Goal: Task Accomplishment & Management: Manage account settings

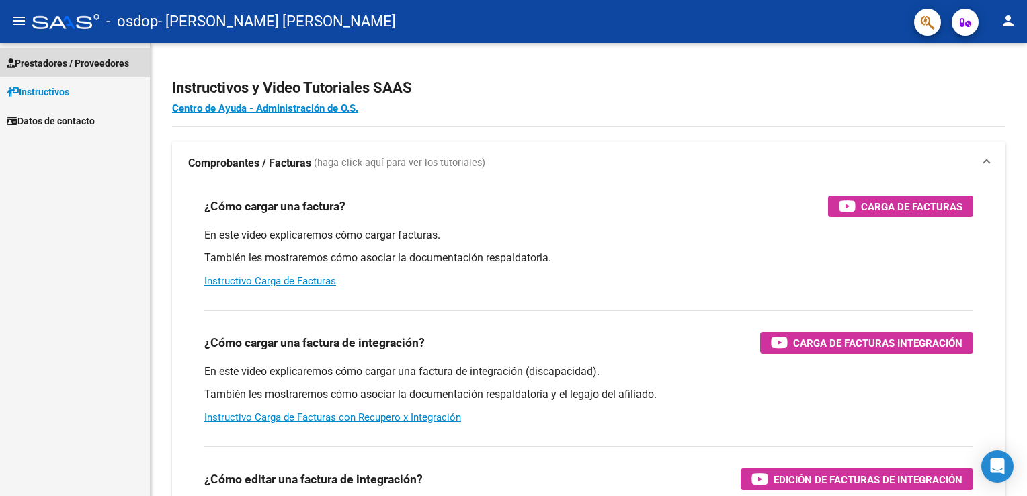
click at [89, 60] on span "Prestadores / Proveedores" at bounding box center [68, 63] width 122 height 15
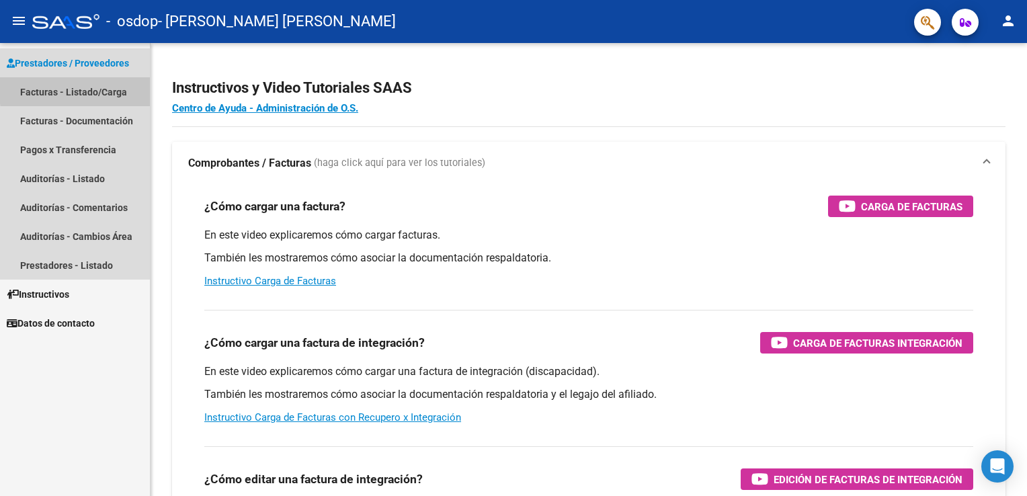
click at [104, 88] on link "Facturas - Listado/Carga" at bounding box center [75, 91] width 150 height 29
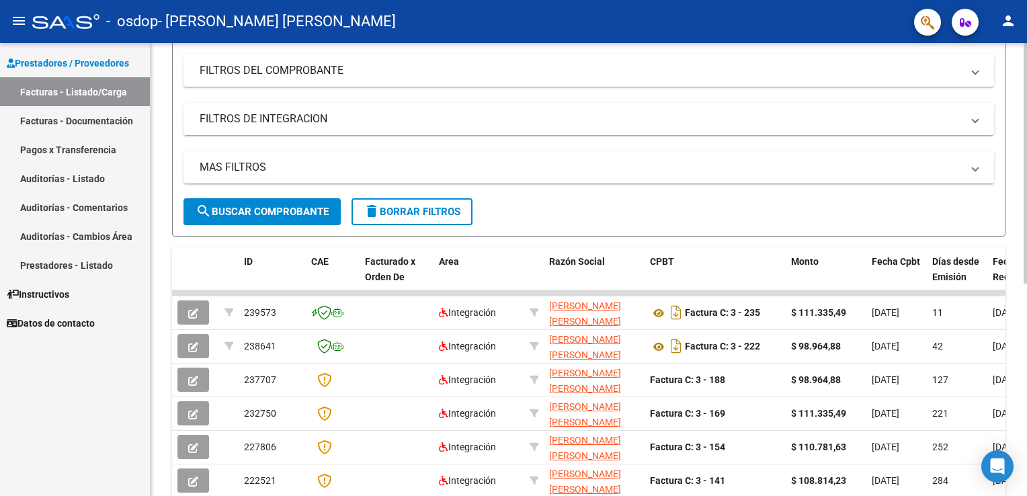
scroll to position [213, 0]
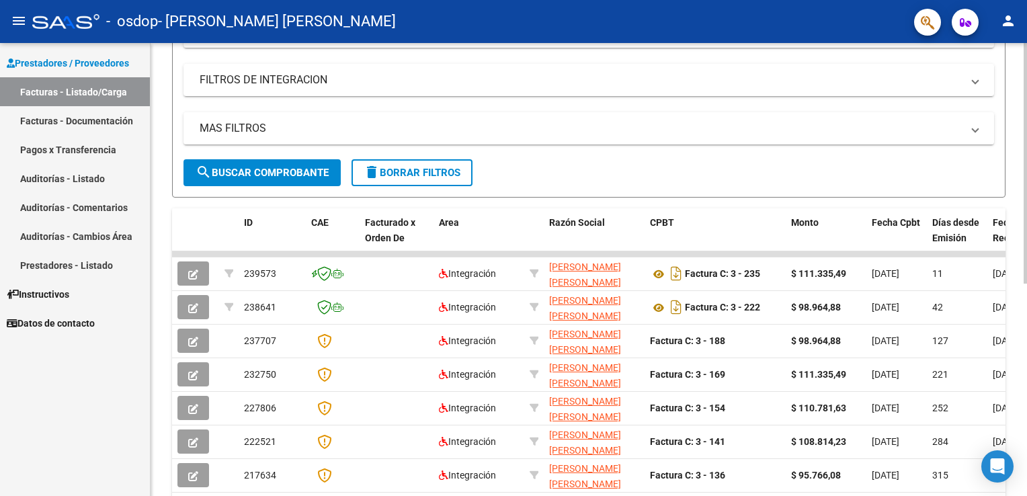
click at [1027, 311] on html "menu - osdop - [PERSON_NAME] [PERSON_NAME] person Prestadores / Proveedores Fac…" at bounding box center [513, 248] width 1027 height 496
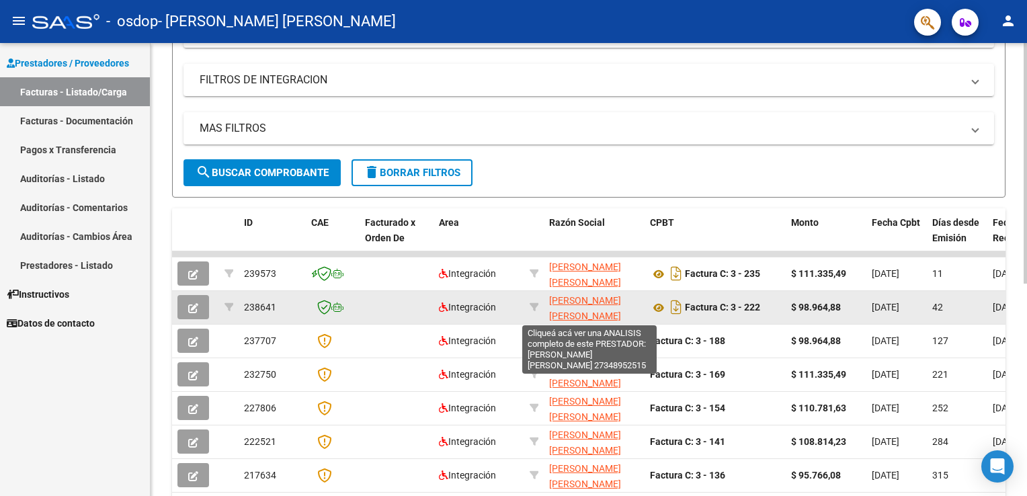
click at [616, 298] on span "[PERSON_NAME] [PERSON_NAME]" at bounding box center [585, 308] width 72 height 26
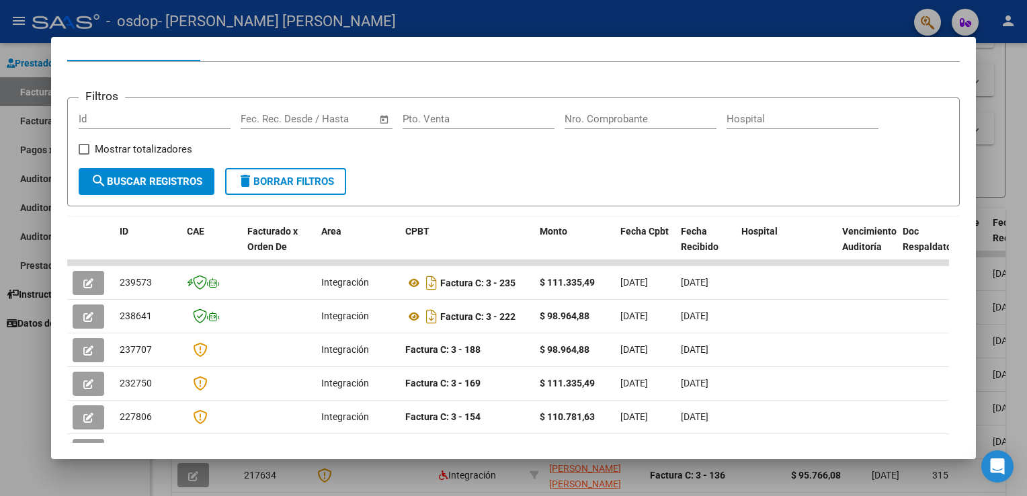
scroll to position [163, 0]
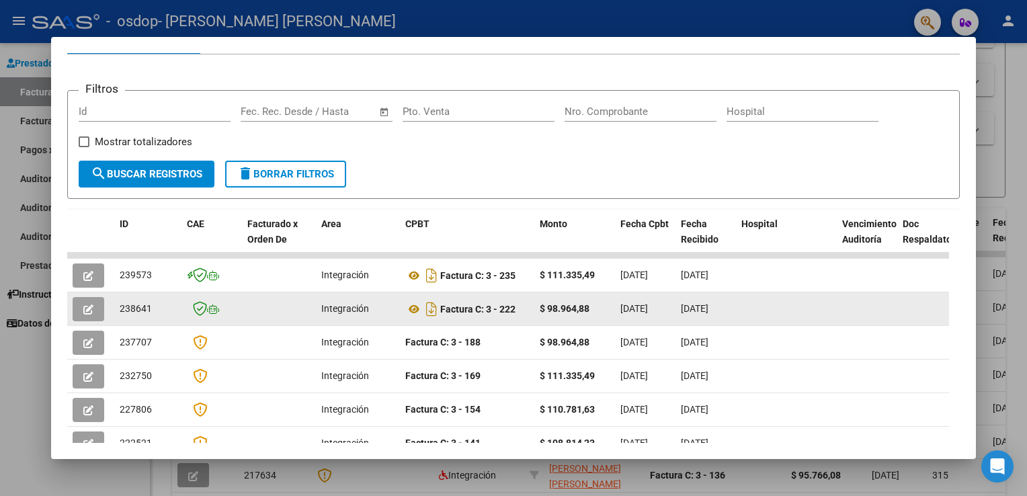
click at [620, 311] on datatable-body-cell "[DATE]" at bounding box center [645, 308] width 61 height 33
click at [350, 305] on span "Integración" at bounding box center [345, 308] width 48 height 11
click at [134, 308] on span "238641" at bounding box center [136, 308] width 32 height 11
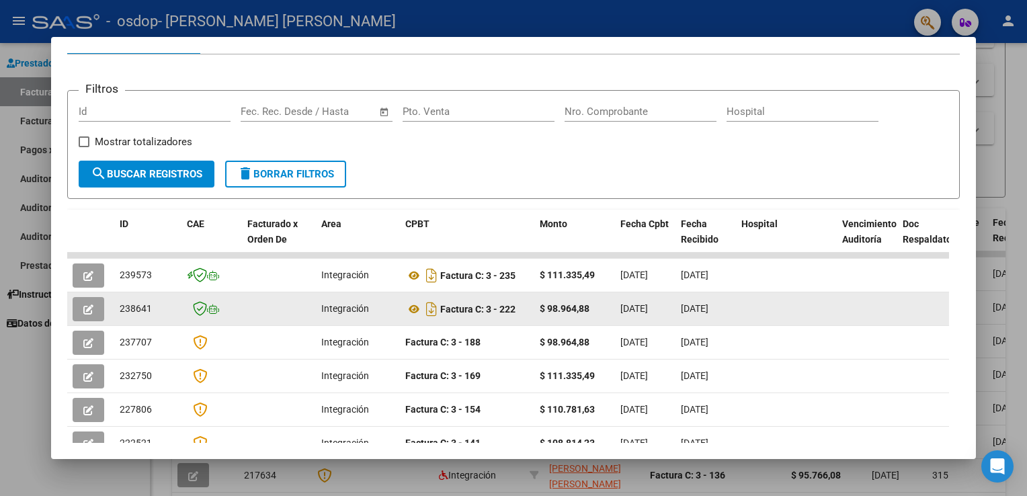
click at [134, 308] on span "238641" at bounding box center [136, 308] width 32 height 11
click at [624, 319] on datatable-body-cell "[DATE]" at bounding box center [645, 308] width 61 height 33
click at [789, 305] on div at bounding box center [787, 308] width 90 height 15
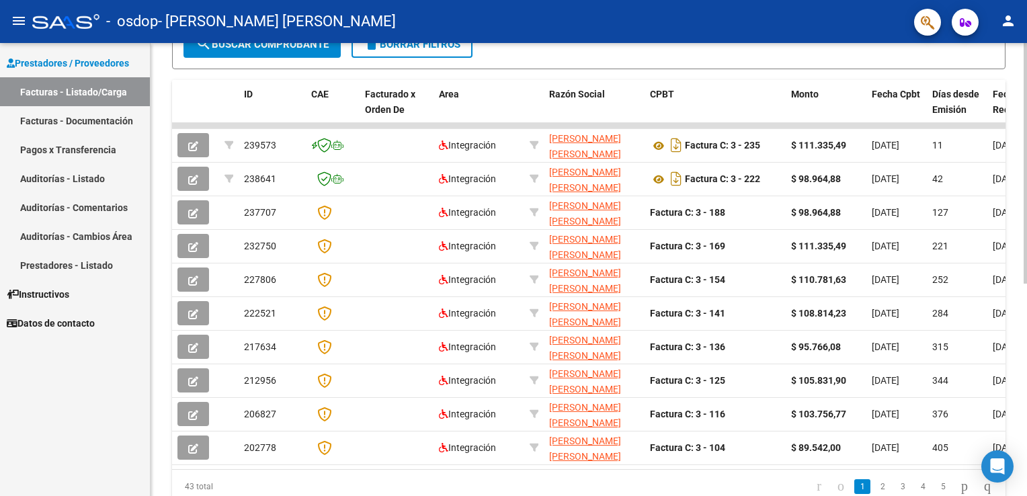
scroll to position [335, 0]
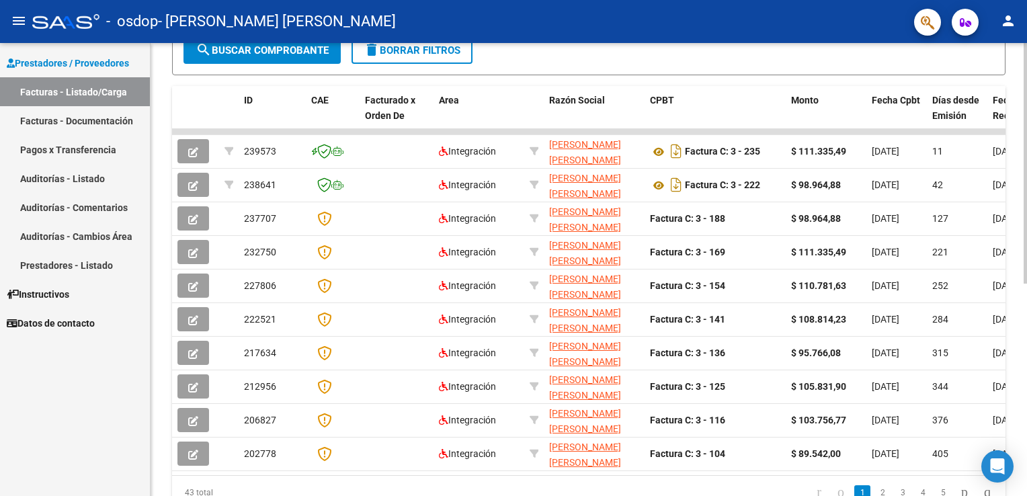
click at [1027, 311] on html "menu - osdop - [PERSON_NAME] [PERSON_NAME] person Prestadores / Proveedores Fac…" at bounding box center [513, 248] width 1027 height 496
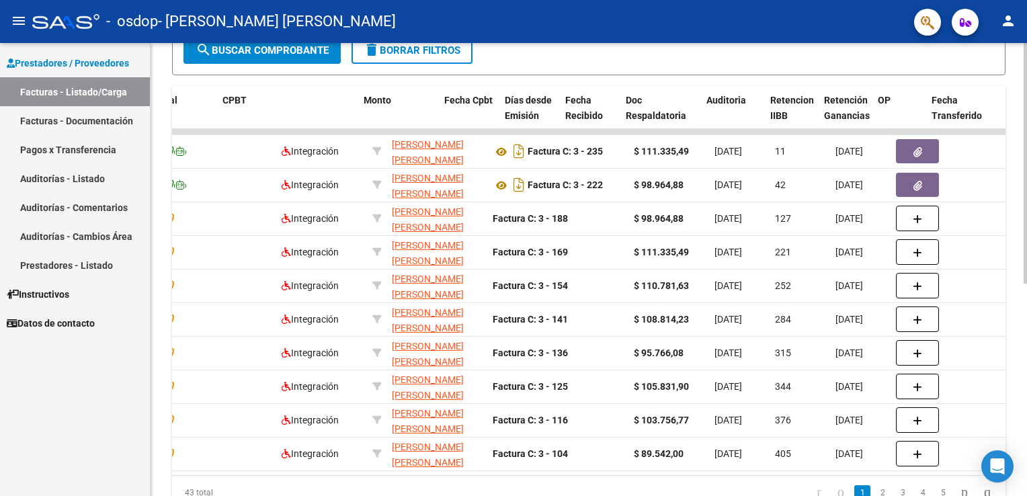
scroll to position [0, 429]
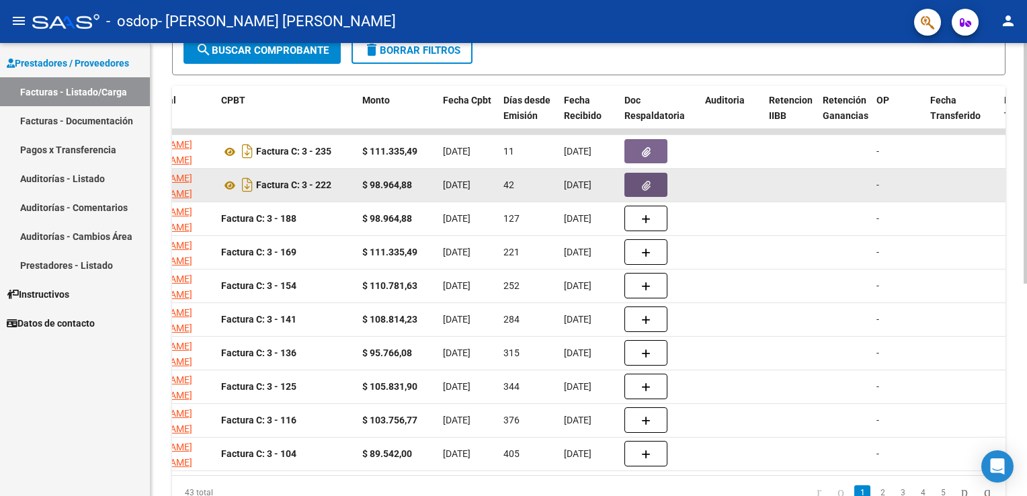
click at [653, 177] on button "button" at bounding box center [646, 185] width 43 height 24
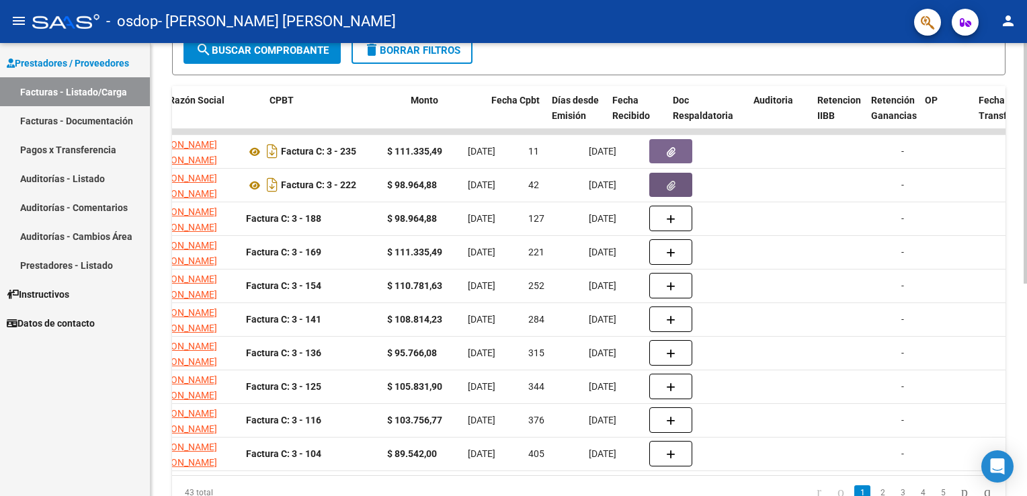
scroll to position [0, 0]
